Goal: Transaction & Acquisition: Purchase product/service

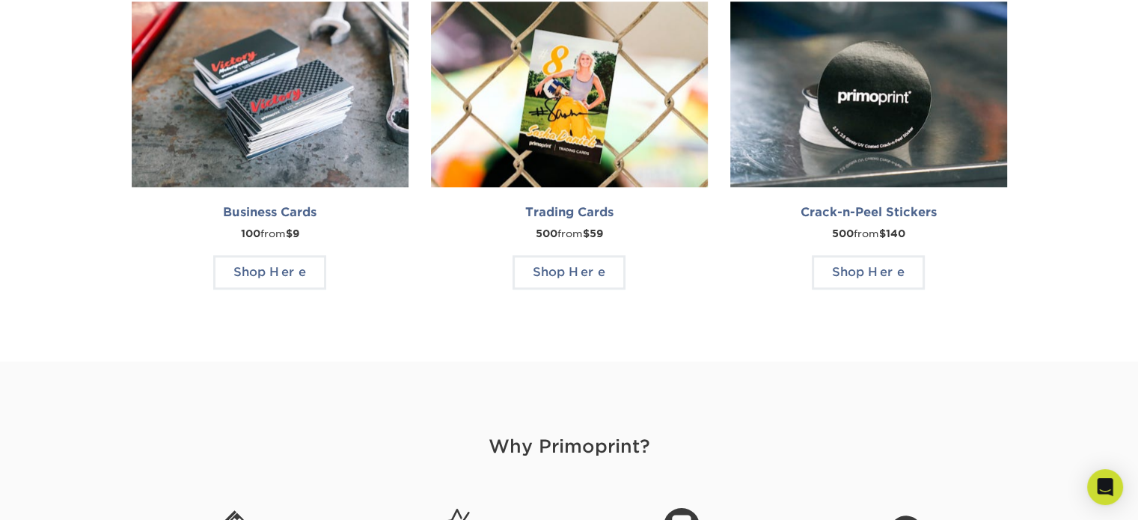
scroll to position [1721, 0]
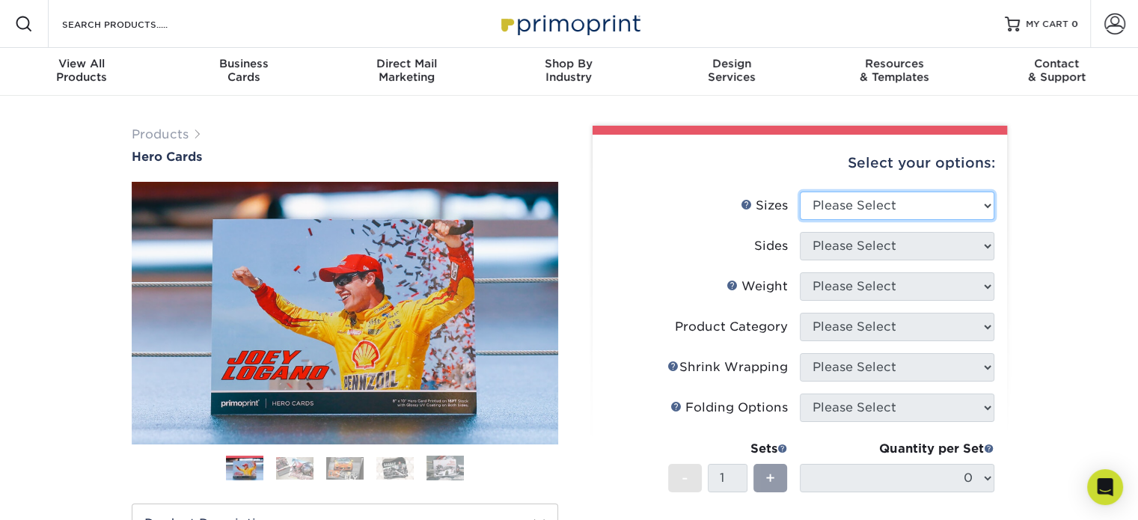
click at [939, 206] on select "Please Select 1.5" x 7" 4" x 6" 5" x 7" 6" x 8" 6" x 8.5" 6" x 9" 7" x 8.5" 7.5…" at bounding box center [896, 205] width 194 height 28
select select "4.00x6.00"
click at [799, 191] on select "Please Select 1.5" x 7" 4" x 6" 5" x 7" 6" x 8" 6" x 8.5" 6" x 9" 7" x 8.5" 7.5…" at bounding box center [896, 205] width 194 height 28
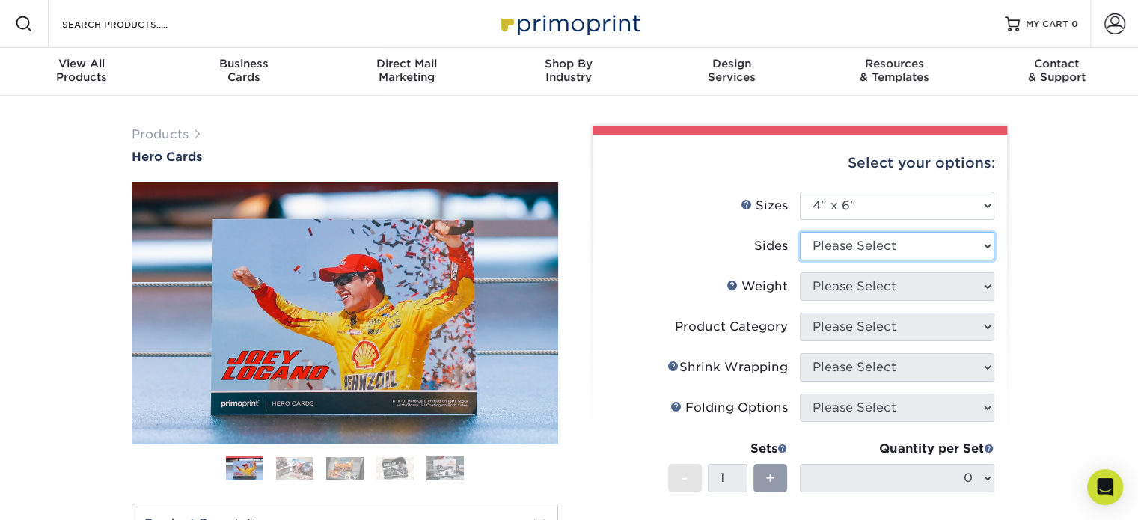
click at [888, 232] on select "Please Select Print Both Sides Print Front Only" at bounding box center [896, 246] width 194 height 28
select select "13abbda7-1d64-4f25-8bb2-c179b224825d"
click at [799, 232] on select "Please Select Print Both Sides Print Front Only" at bounding box center [896, 246] width 194 height 28
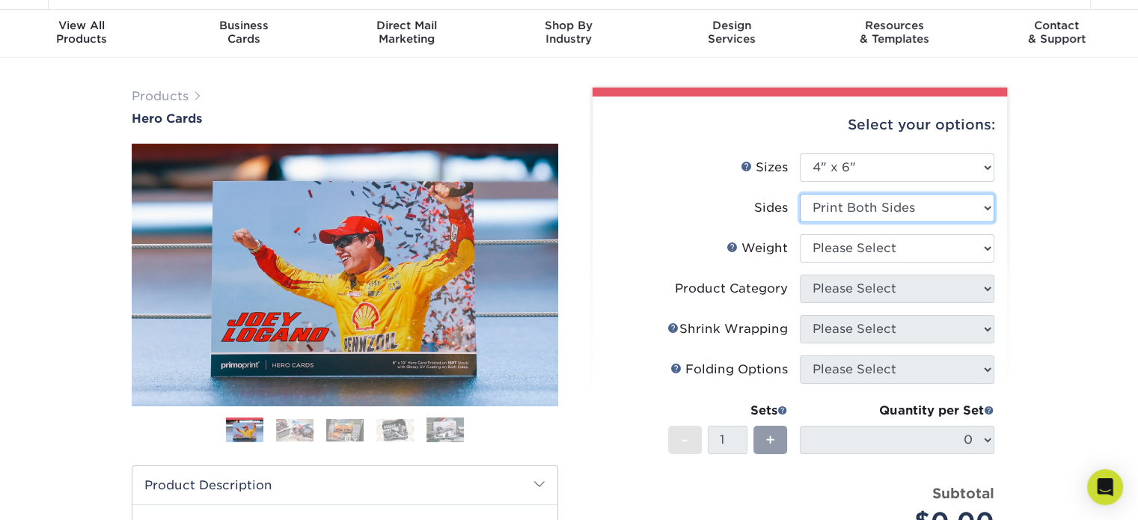
scroll to position [75, 0]
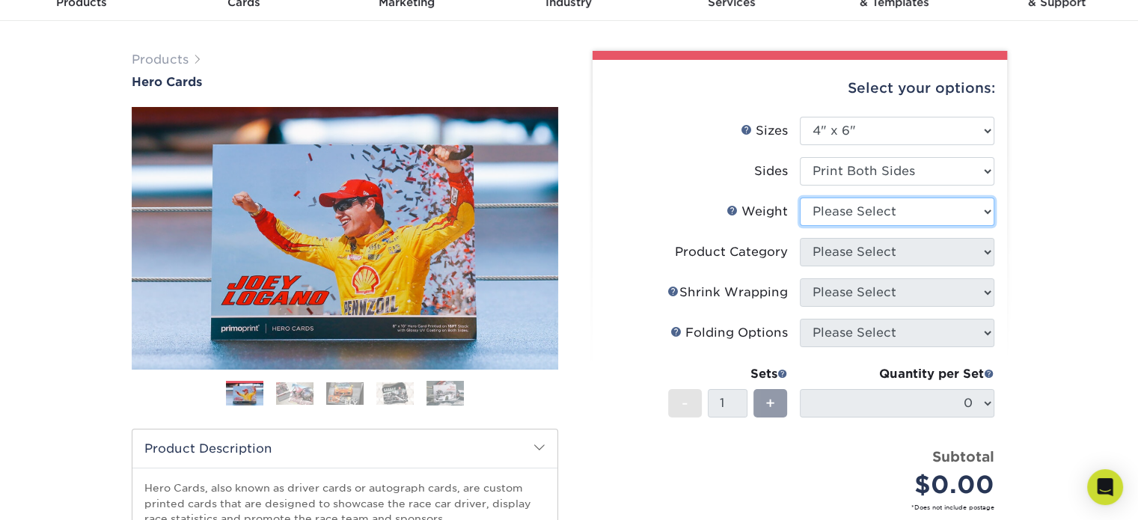
click at [918, 206] on select "Please Select 14PT 100LB 16PT" at bounding box center [896, 211] width 194 height 28
click at [916, 212] on select "Please Select 14PT 100LB 16PT" at bounding box center [896, 211] width 194 height 28
click at [1095, 260] on div "Products Hero Cards Previous Next ," at bounding box center [569, 420] width 1138 height 799
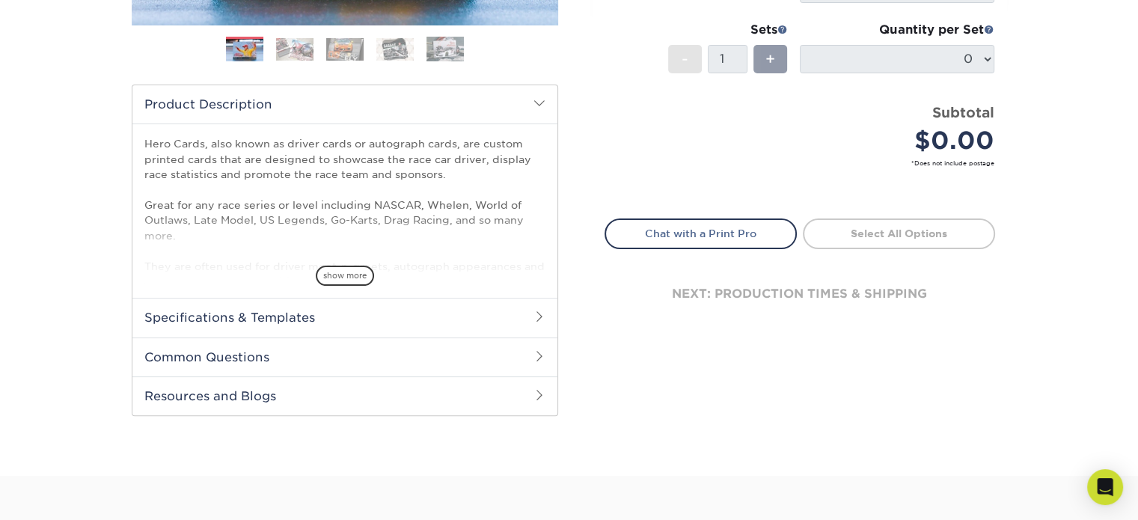
scroll to position [598, 0]
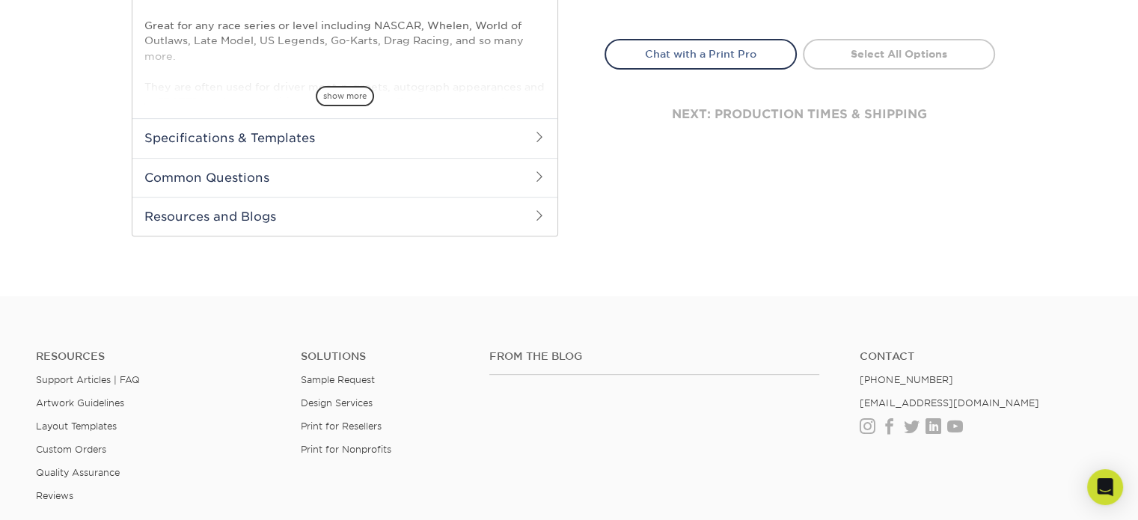
click at [393, 135] on h2 "Specifications & Templates" at bounding box center [344, 137] width 425 height 39
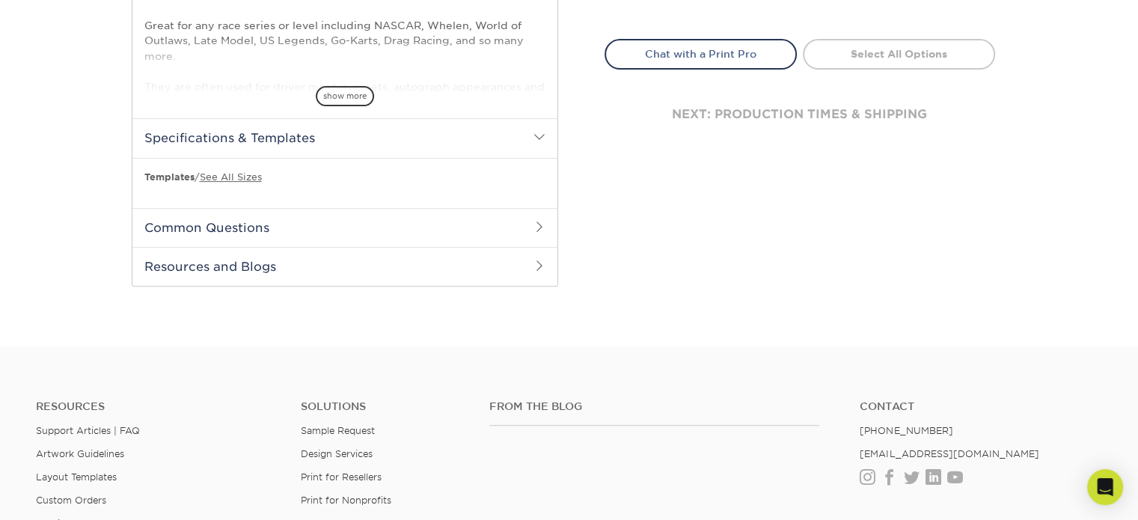
click at [404, 233] on h2 "Common Questions" at bounding box center [344, 227] width 425 height 39
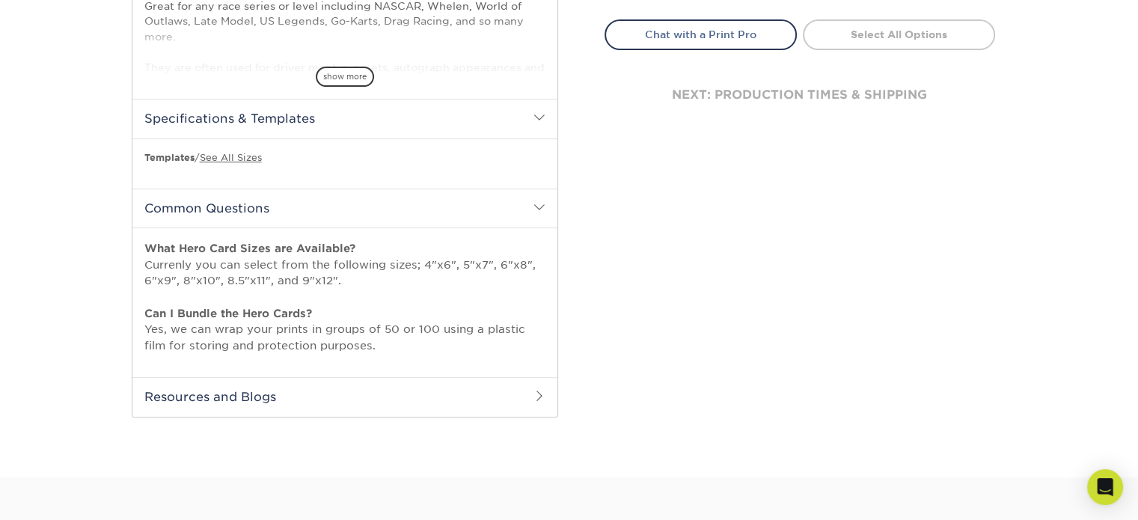
scroll to position [673, 0]
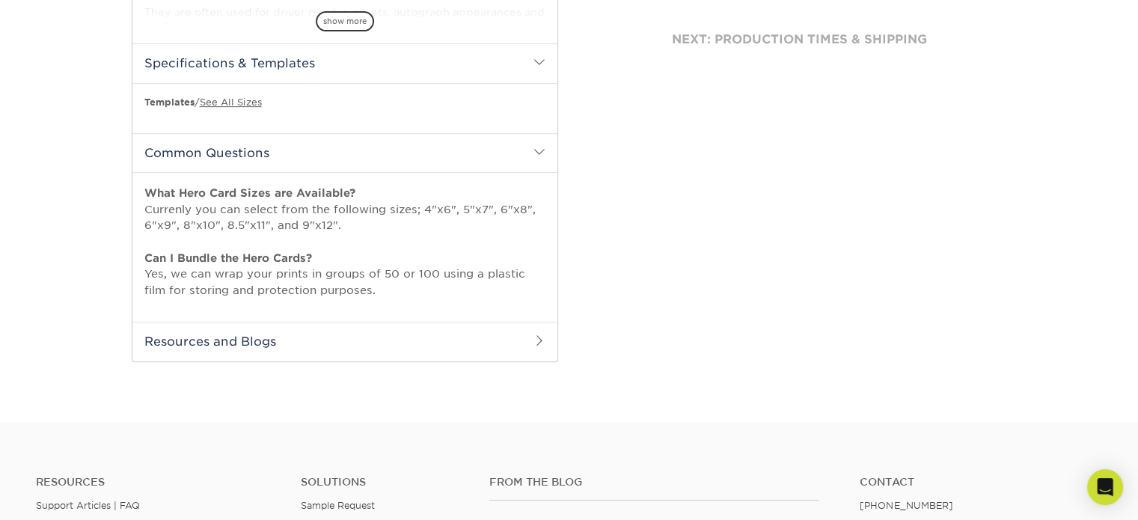
drag, startPoint x: 307, startPoint y: 263, endPoint x: 547, endPoint y: 292, distance: 241.8
click at [547, 292] on div "What Hero Card Sizes are Available? Currenly you can select from the following …" at bounding box center [344, 247] width 425 height 150
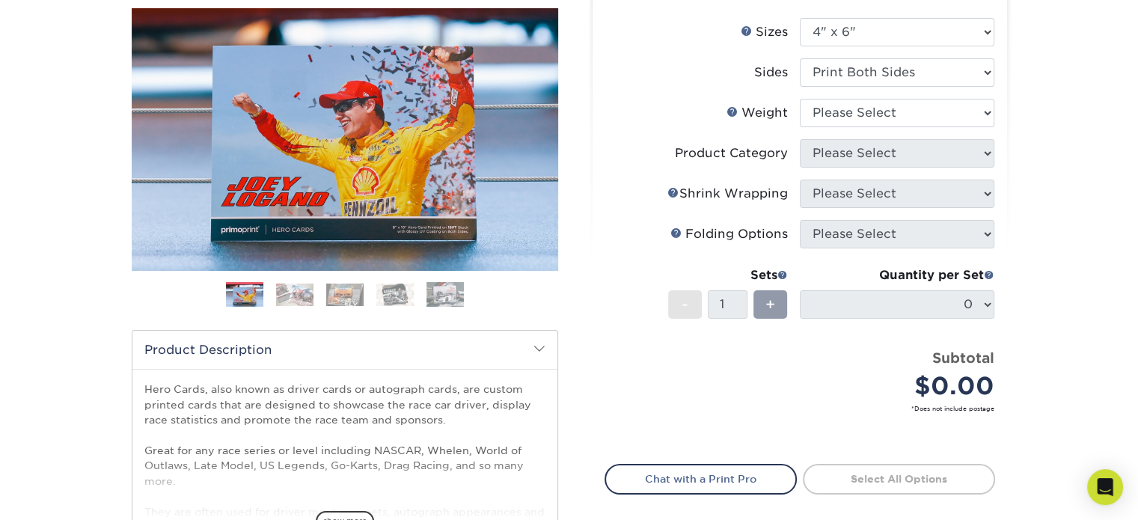
scroll to position [150, 0]
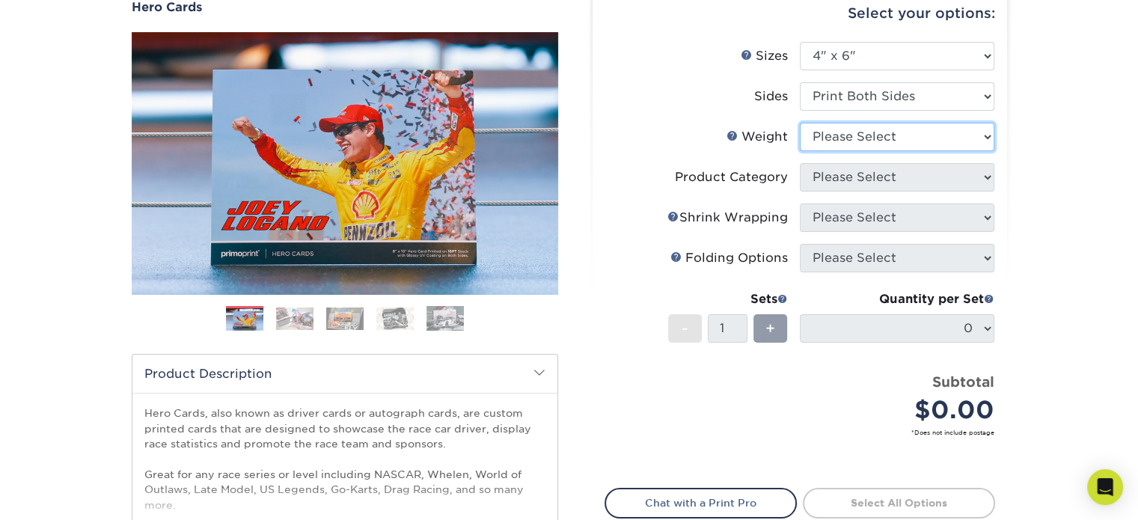
click at [907, 125] on select "Please Select 14PT 100LB 16PT" at bounding box center [896, 137] width 194 height 28
click at [799, 123] on select "Please Select 14PT 100LB 16PT" at bounding box center [896, 137] width 194 height 28
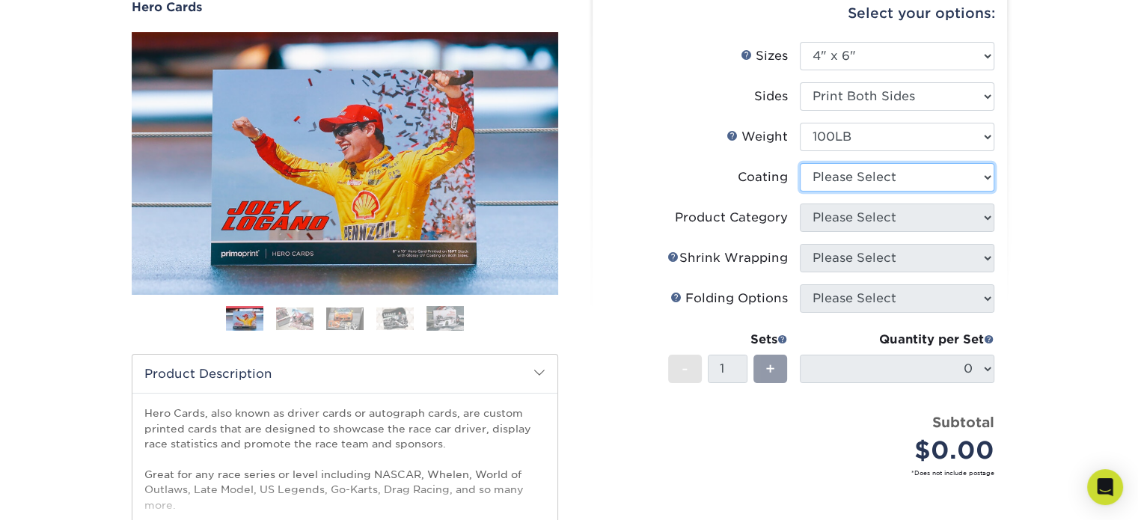
click at [897, 177] on select at bounding box center [896, 177] width 194 height 28
click at [918, 131] on select "Please Select 14PT 100LB 16PT" at bounding box center [896, 137] width 194 height 28
click at [799, 123] on select "Please Select 14PT 100LB 16PT" at bounding box center [896, 137] width 194 height 28
click at [896, 177] on select at bounding box center [896, 177] width 194 height 28
click at [885, 123] on select "Please Select 14PT 100LB 16PT" at bounding box center [896, 137] width 194 height 28
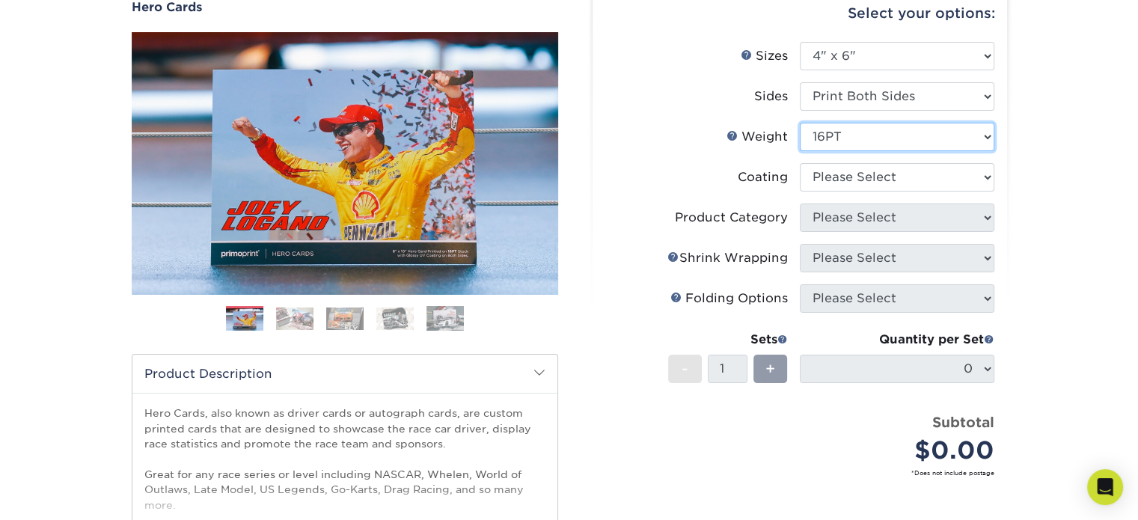
select select "100LB"
click at [799, 123] on select "Please Select 14PT 100LB 16PT" at bounding box center [896, 137] width 194 height 28
click at [736, 137] on link "Weight Help" at bounding box center [732, 135] width 12 height 12
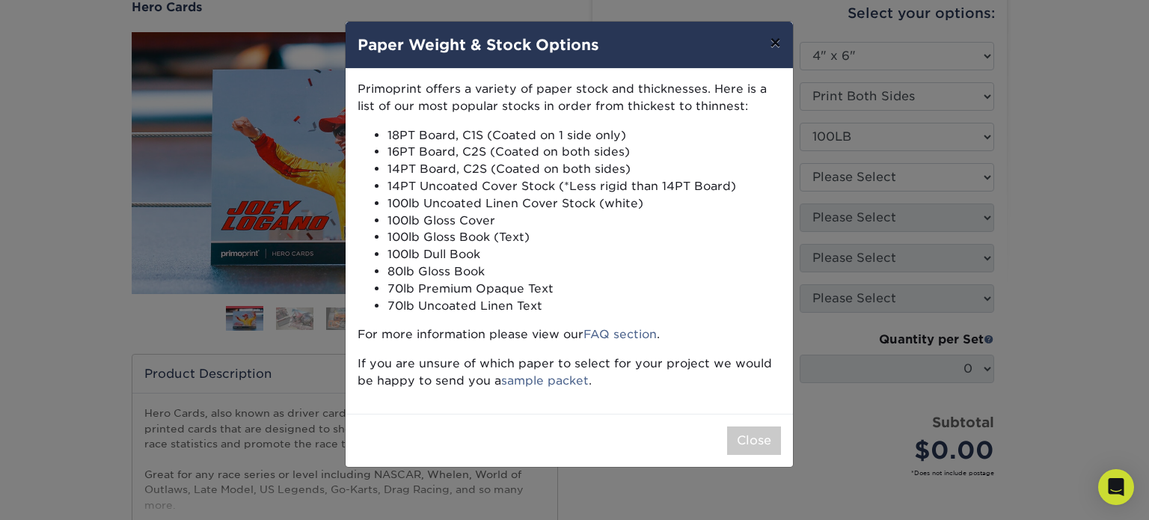
click at [775, 41] on button "×" at bounding box center [775, 43] width 34 height 42
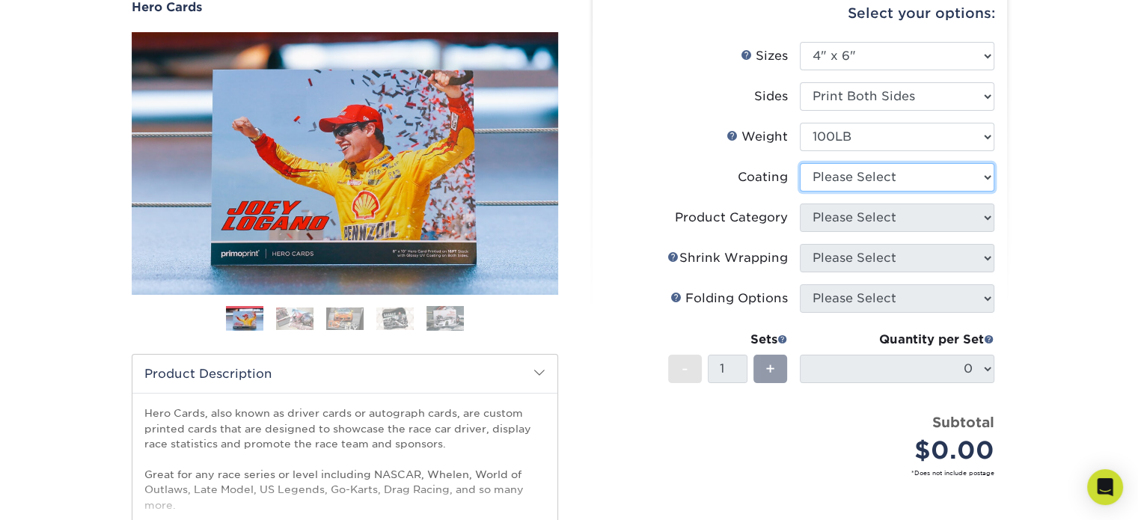
click at [891, 185] on select at bounding box center [896, 177] width 194 height 28
select select "3e7618de-abca-4bda-9f97-8b9129e913d8"
click at [799, 163] on select at bounding box center [896, 177] width 194 height 28
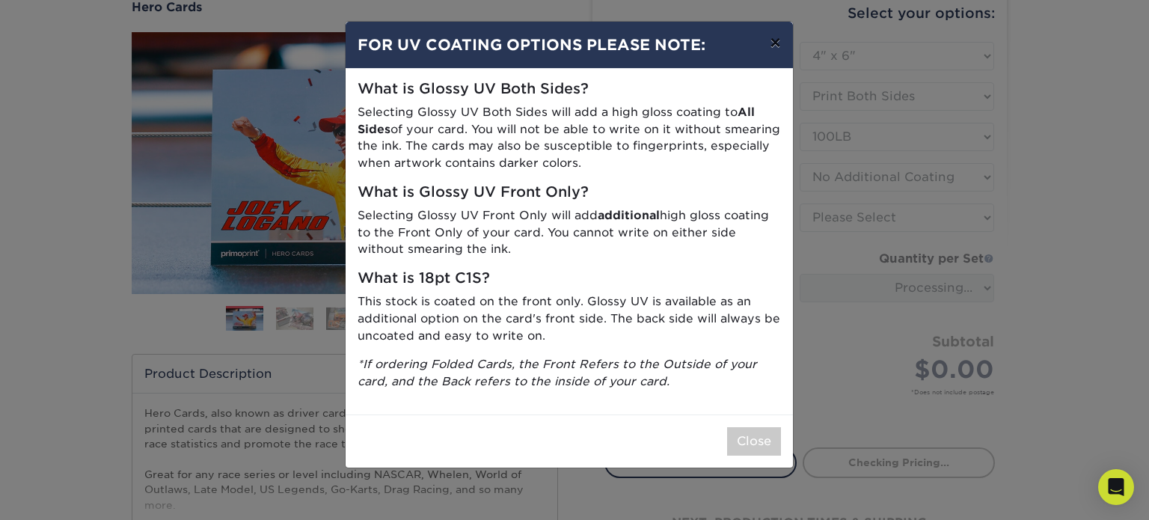
click at [771, 39] on button "×" at bounding box center [775, 43] width 34 height 42
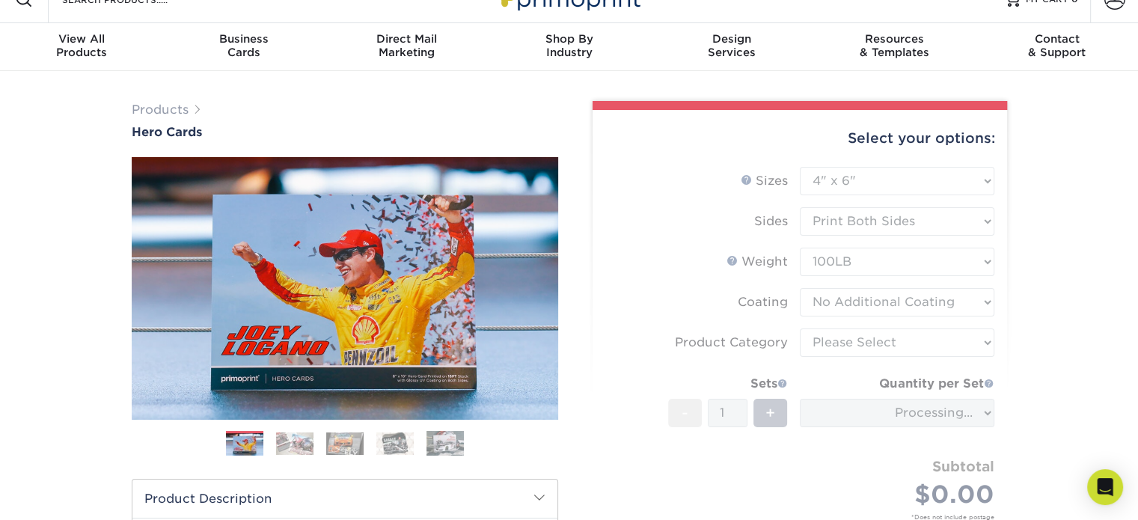
scroll to position [0, 0]
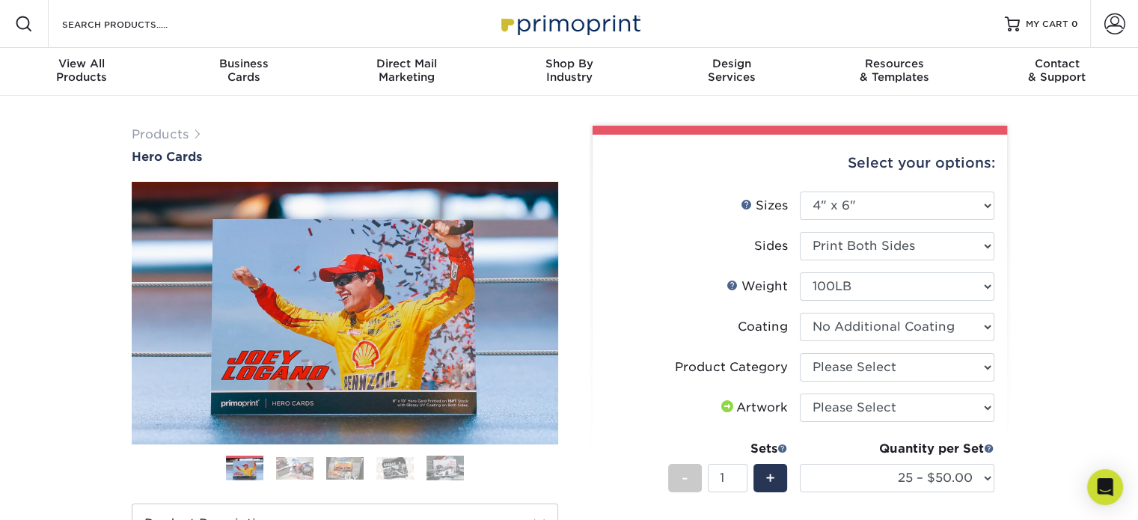
click at [865, 186] on div "Select your options:" at bounding box center [799, 163] width 390 height 57
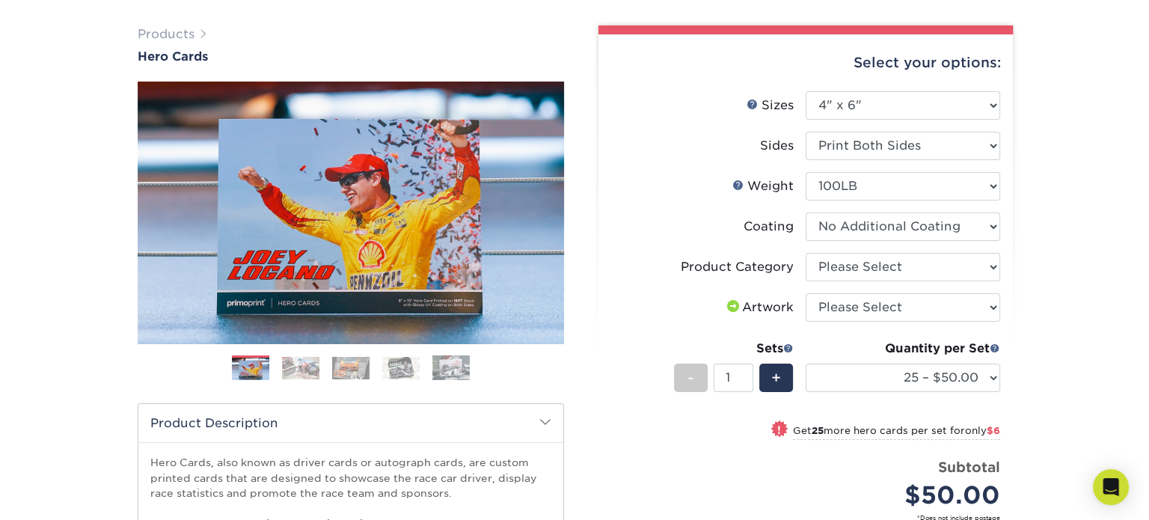
scroll to position [150, 0]
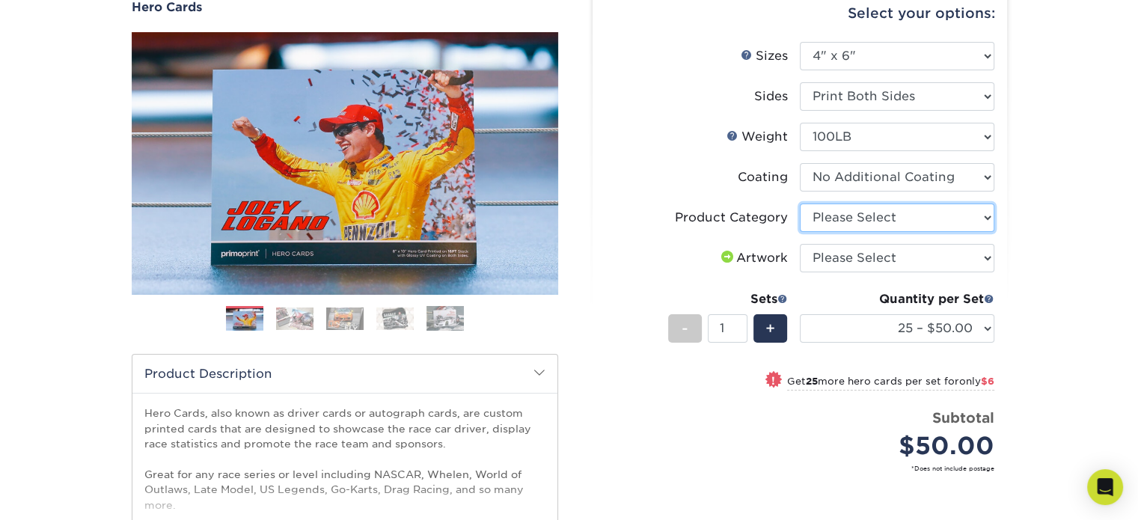
click at [882, 205] on select "Please Select Postcards" at bounding box center [896, 217] width 194 height 28
click at [871, 182] on select at bounding box center [896, 177] width 194 height 28
click at [876, 170] on select at bounding box center [896, 177] width 194 height 28
click at [912, 218] on select "Please Select Postcards" at bounding box center [896, 217] width 194 height 28
click at [885, 223] on select "Please Select Postcards" at bounding box center [896, 217] width 194 height 28
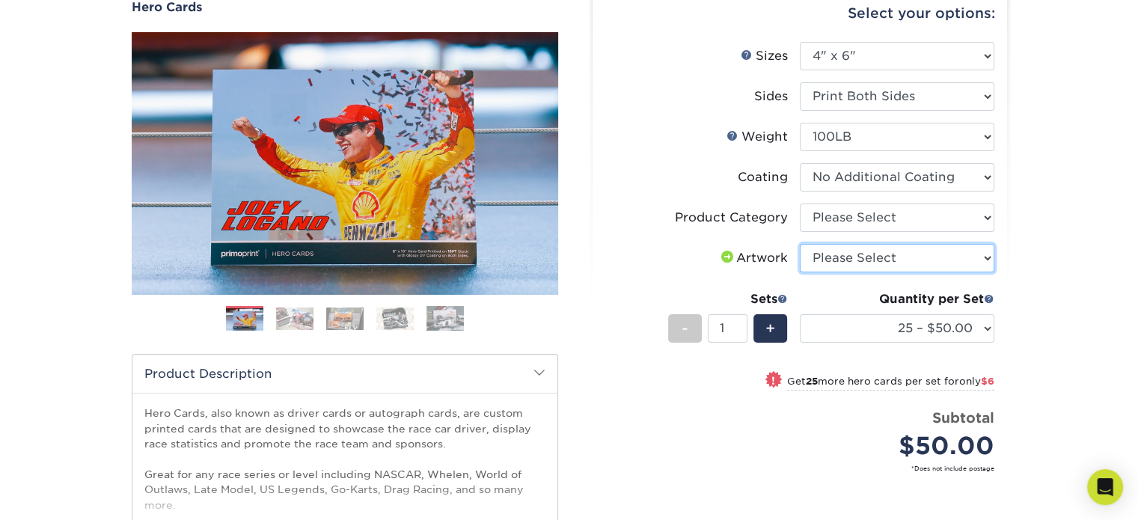
click at [903, 256] on select "Please Select I will upload files I need a design - $150" at bounding box center [896, 258] width 194 height 28
select select "design"
click at [799, 244] on select "Please Select I will upload files I need a design - $150" at bounding box center [896, 258] width 194 height 28
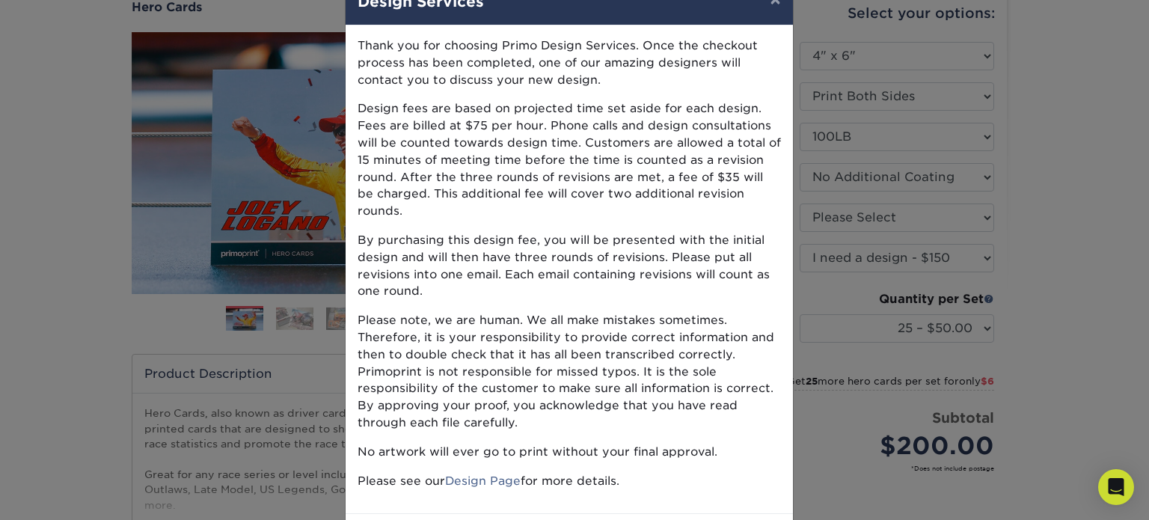
scroll to position [0, 0]
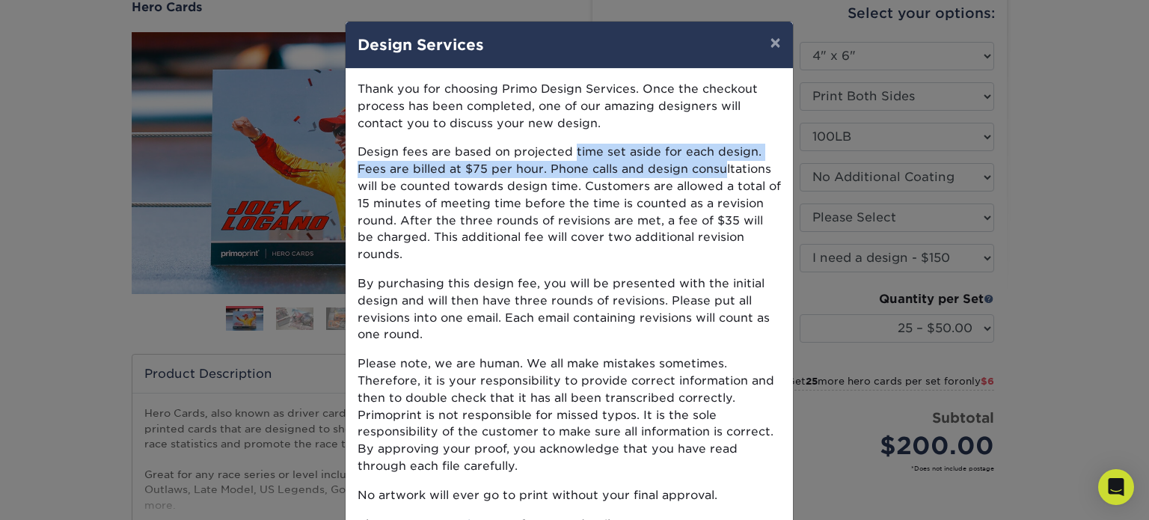
drag, startPoint x: 574, startPoint y: 153, endPoint x: 715, endPoint y: 171, distance: 142.6
click at [715, 171] on p "Design fees are based on projected time set aside for each design. Fees are bil…" at bounding box center [568, 204] width 423 height 120
click at [637, 169] on p "Design fees are based on projected time set aside for each design. Fees are bil…" at bounding box center [568, 204] width 423 height 120
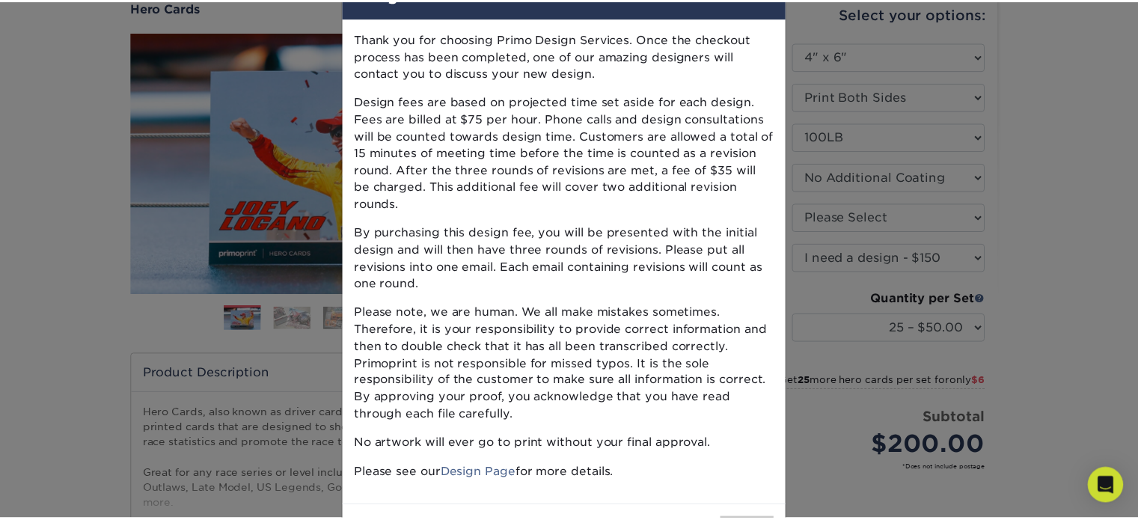
scroll to position [93, 0]
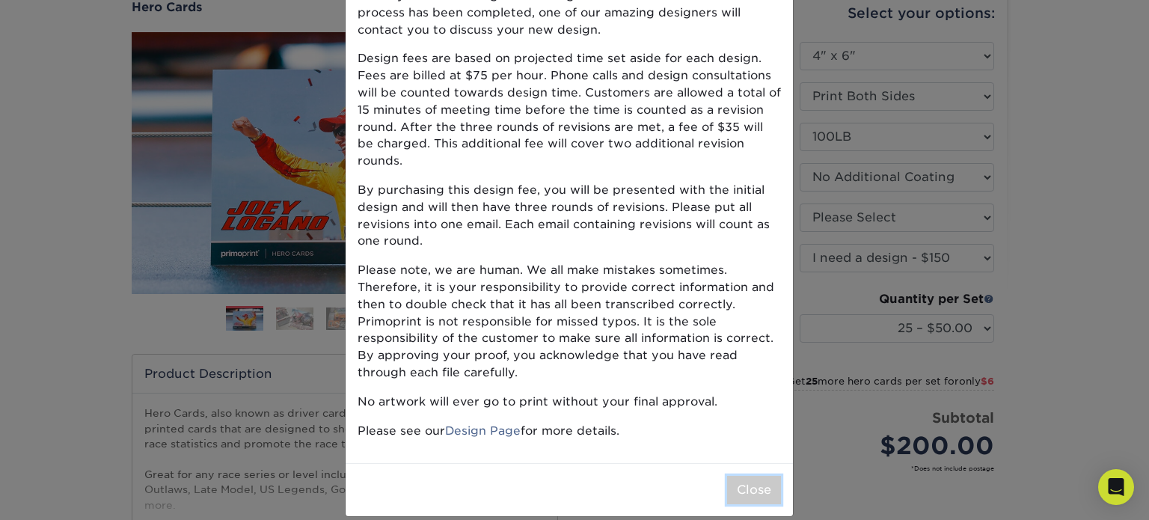
click at [747, 476] on button "Close" at bounding box center [754, 490] width 54 height 28
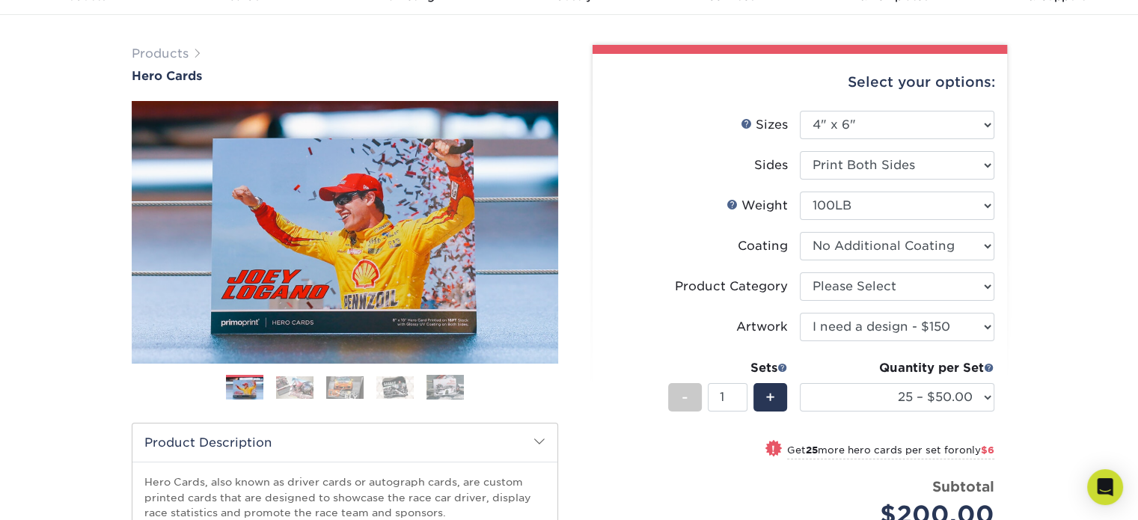
scroll to position [0, 0]
